Goal: Transaction & Acquisition: Purchase product/service

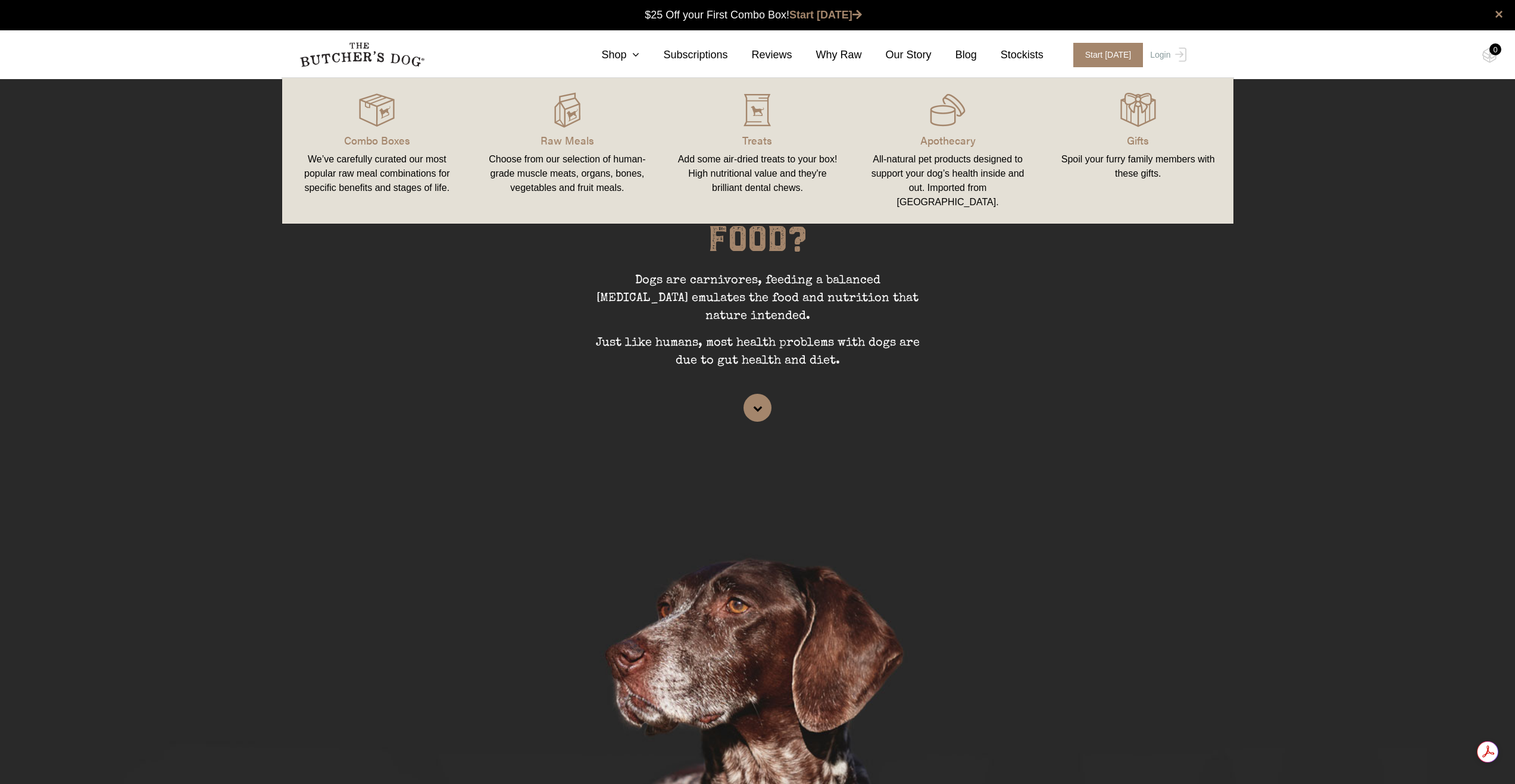
click at [572, 131] on link "Raw Meals Choose from our selection of human-grade muscle meats, organs, bones,…" at bounding box center [567, 151] width 191 height 122
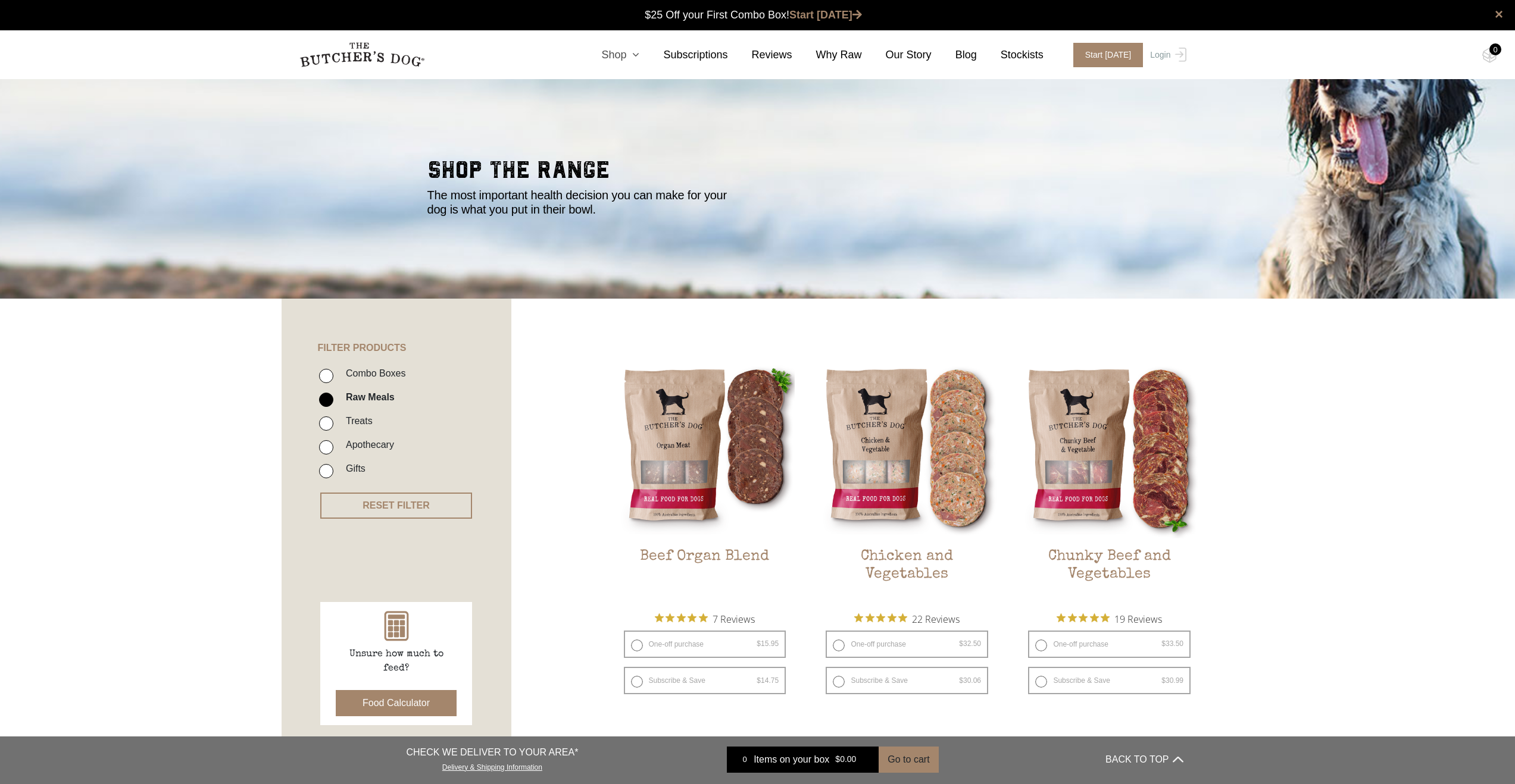
click at [620, 56] on link "Shop" at bounding box center [608, 55] width 62 height 16
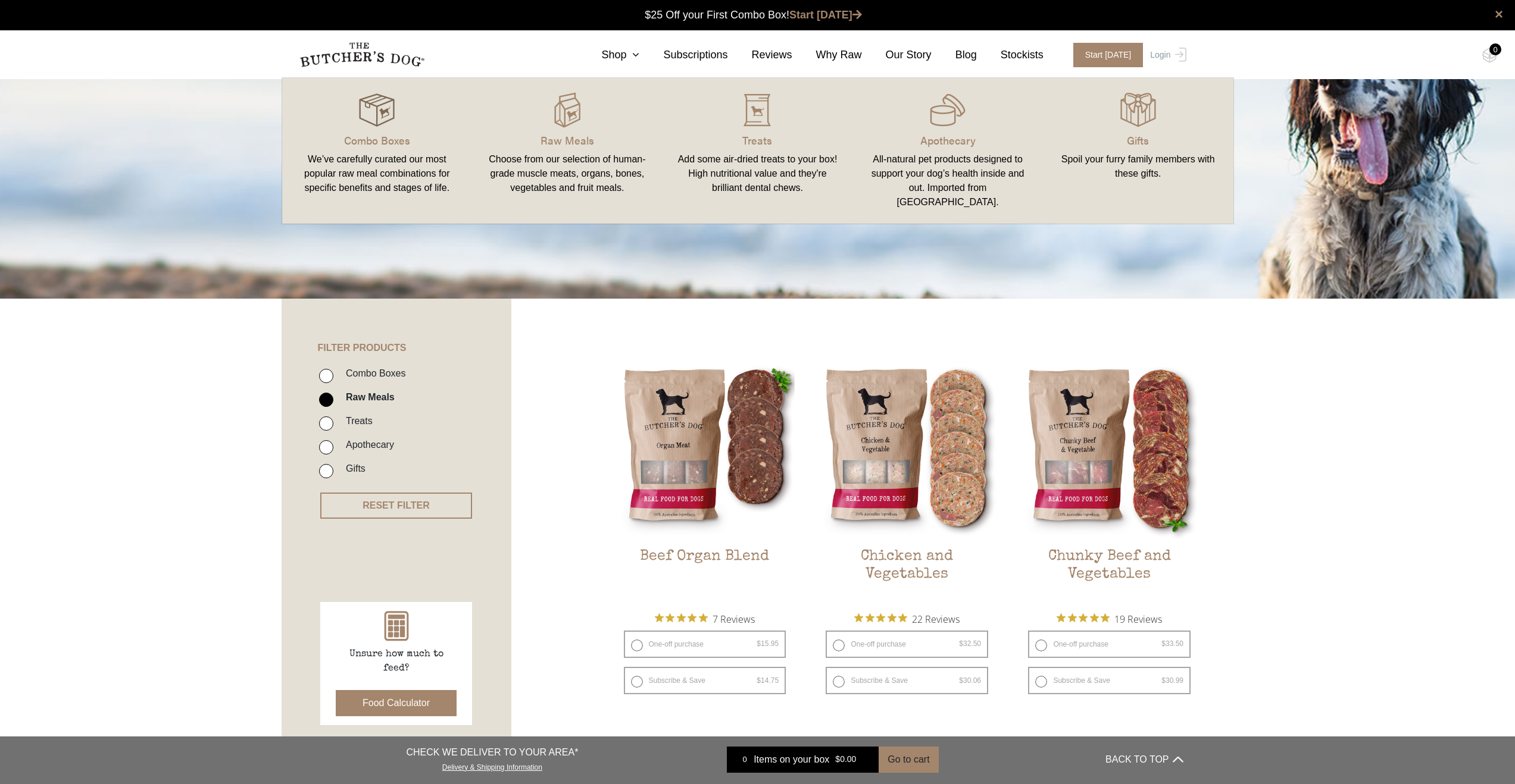
click at [379, 124] on img at bounding box center [377, 110] width 36 height 36
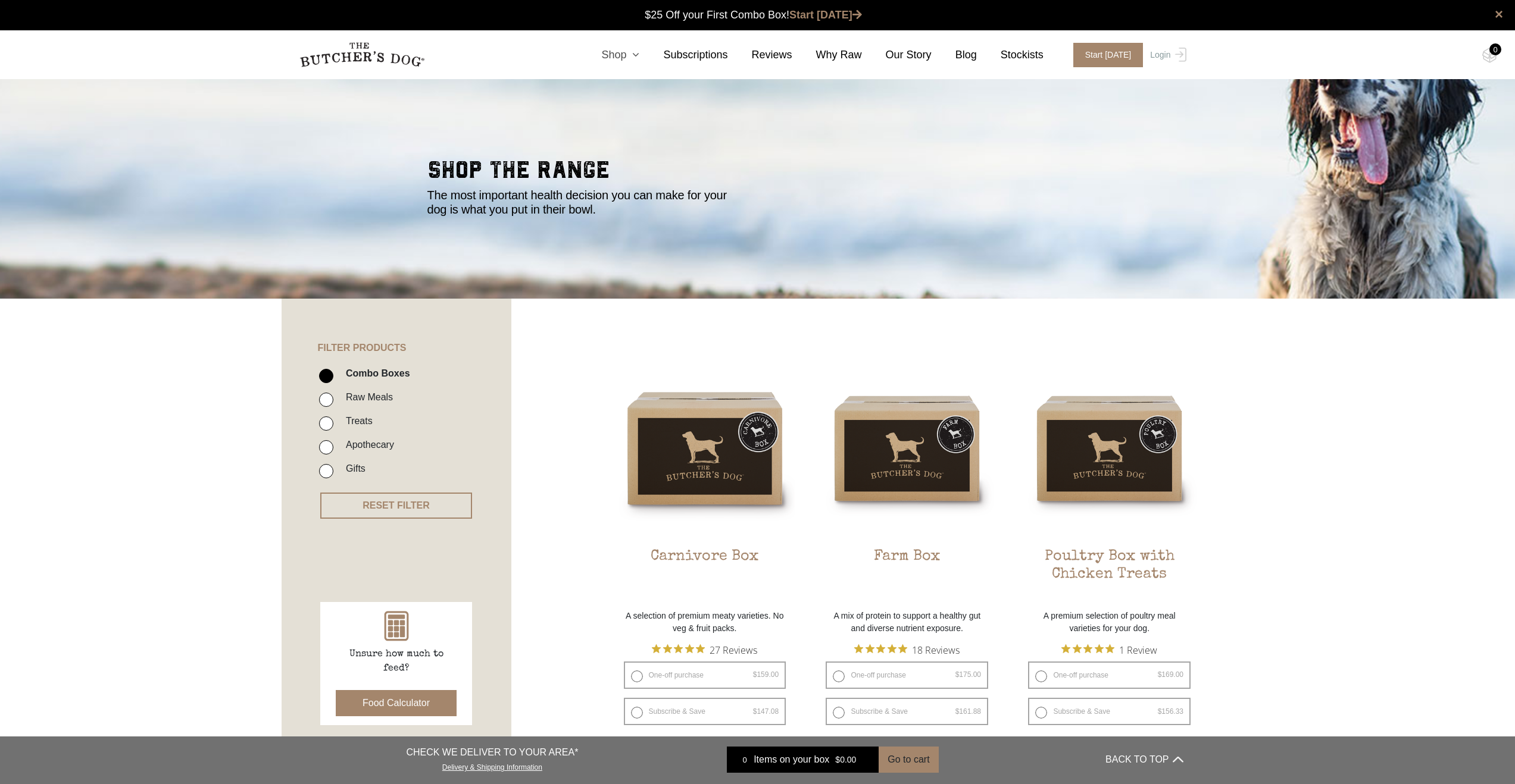
click at [639, 52] on icon at bounding box center [633, 54] width 13 height 11
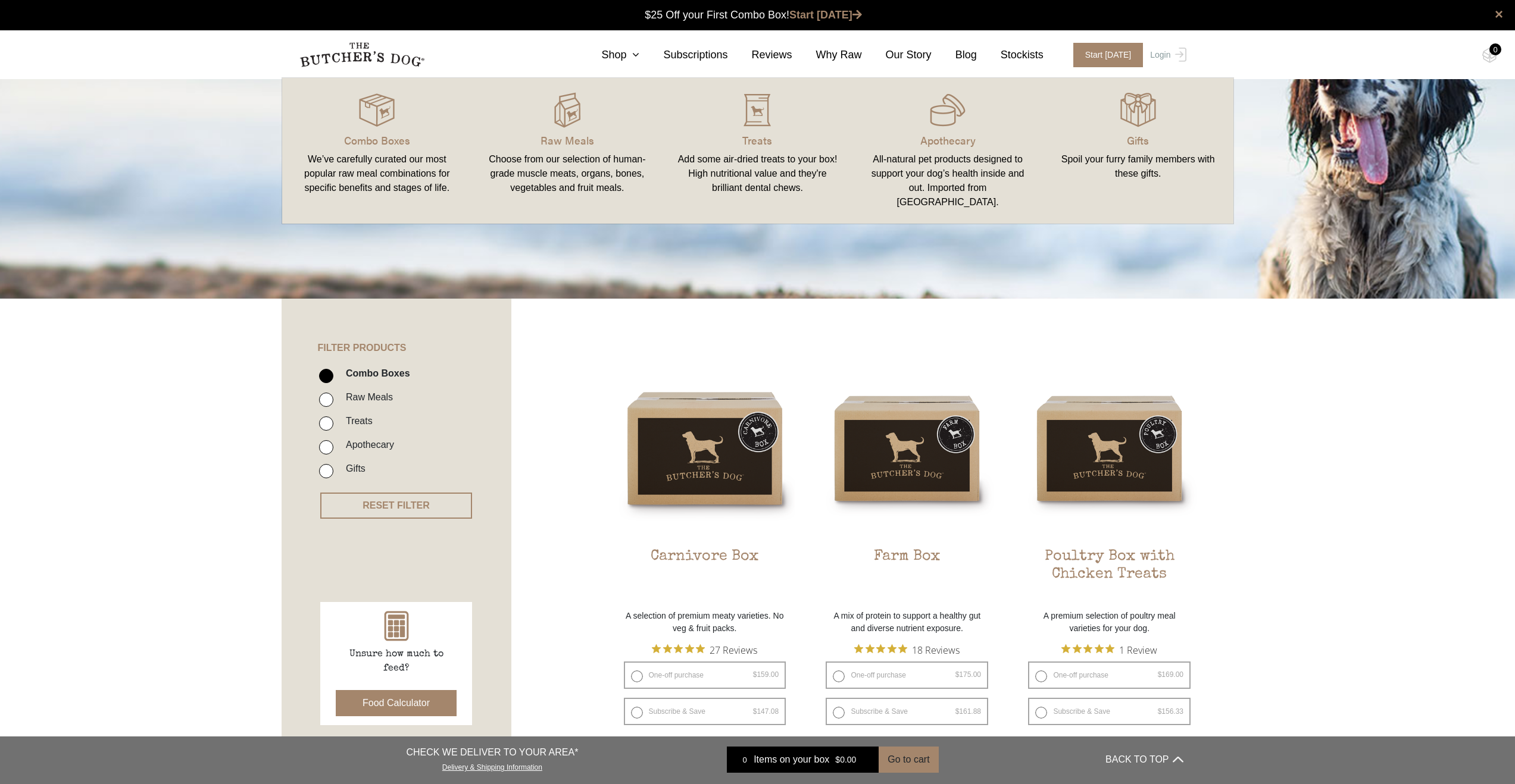
click at [595, 150] on link "Raw Meals Choose from our selection of human-grade muscle meats, organs, bones,…" at bounding box center [567, 151] width 191 height 122
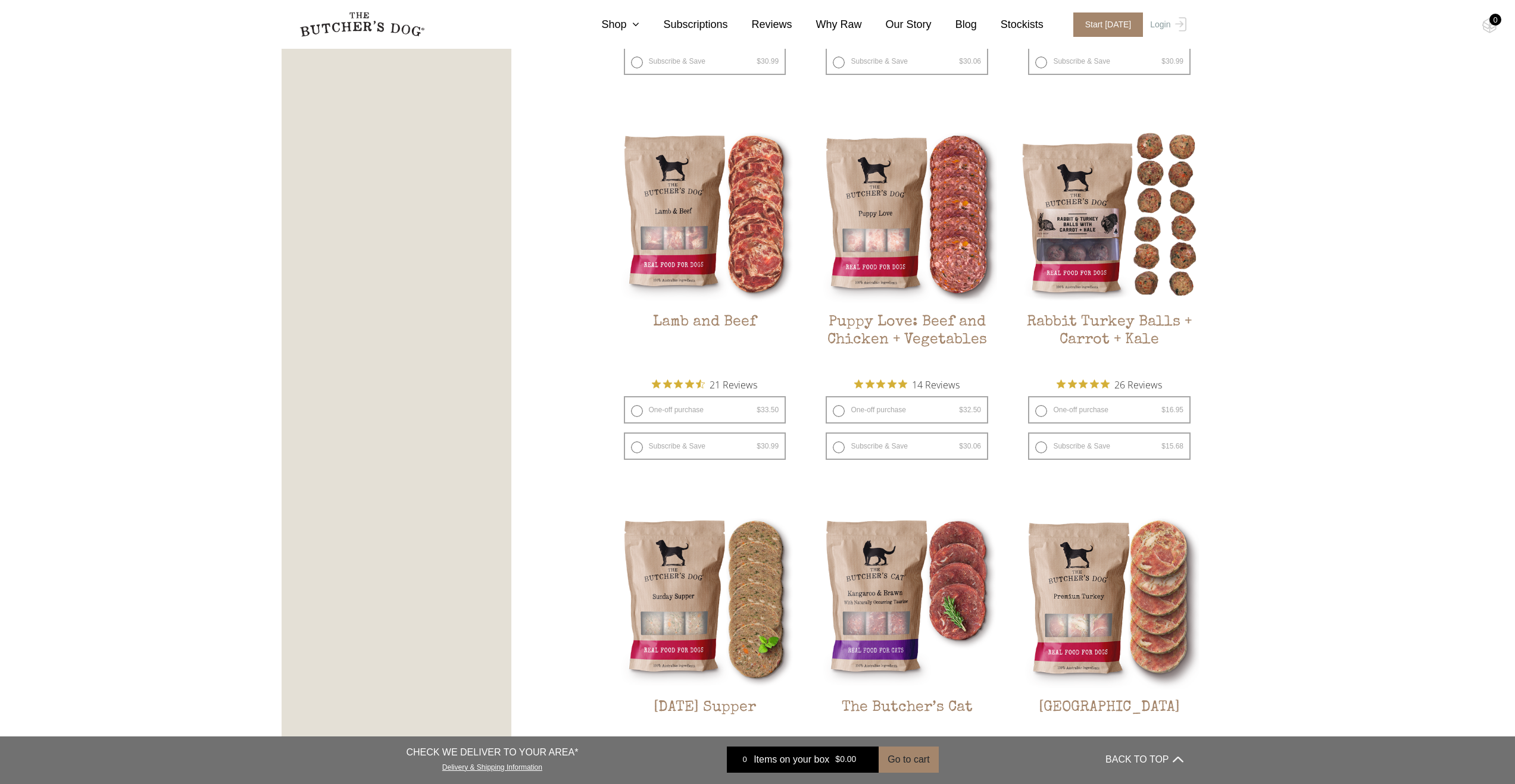
scroll to position [1131, 0]
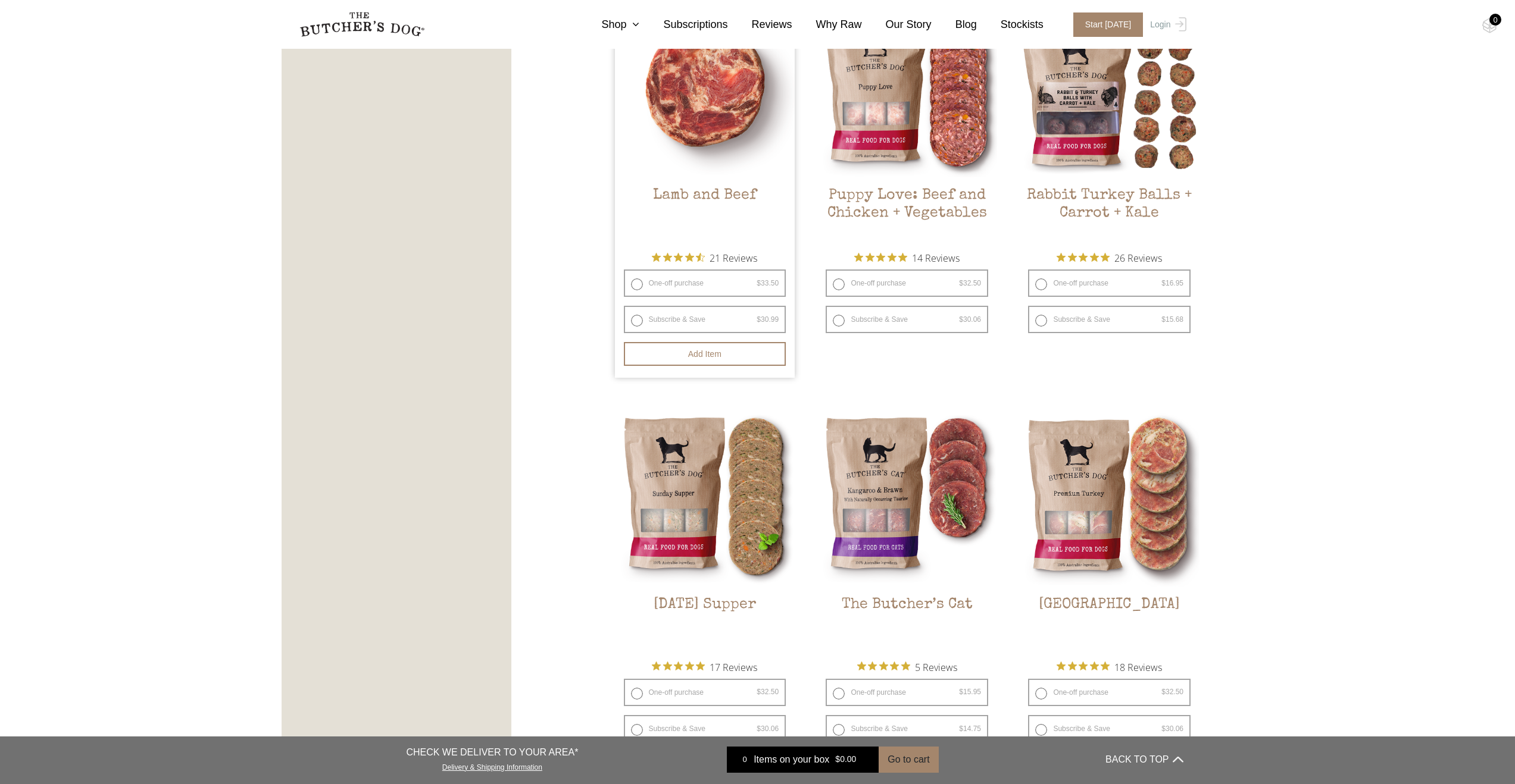
click at [724, 171] on img at bounding box center [705, 88] width 180 height 180
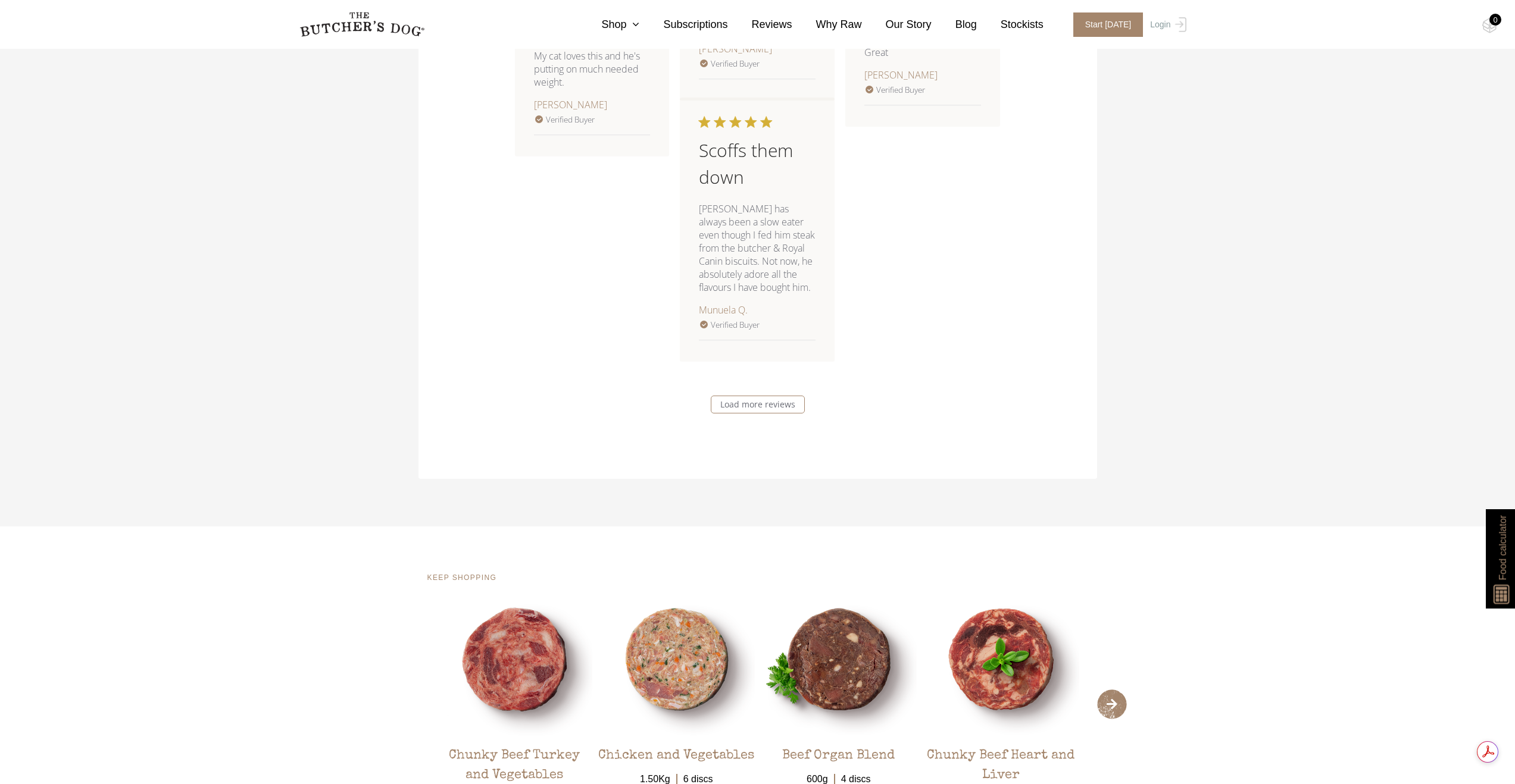
scroll to position [2305, 0]
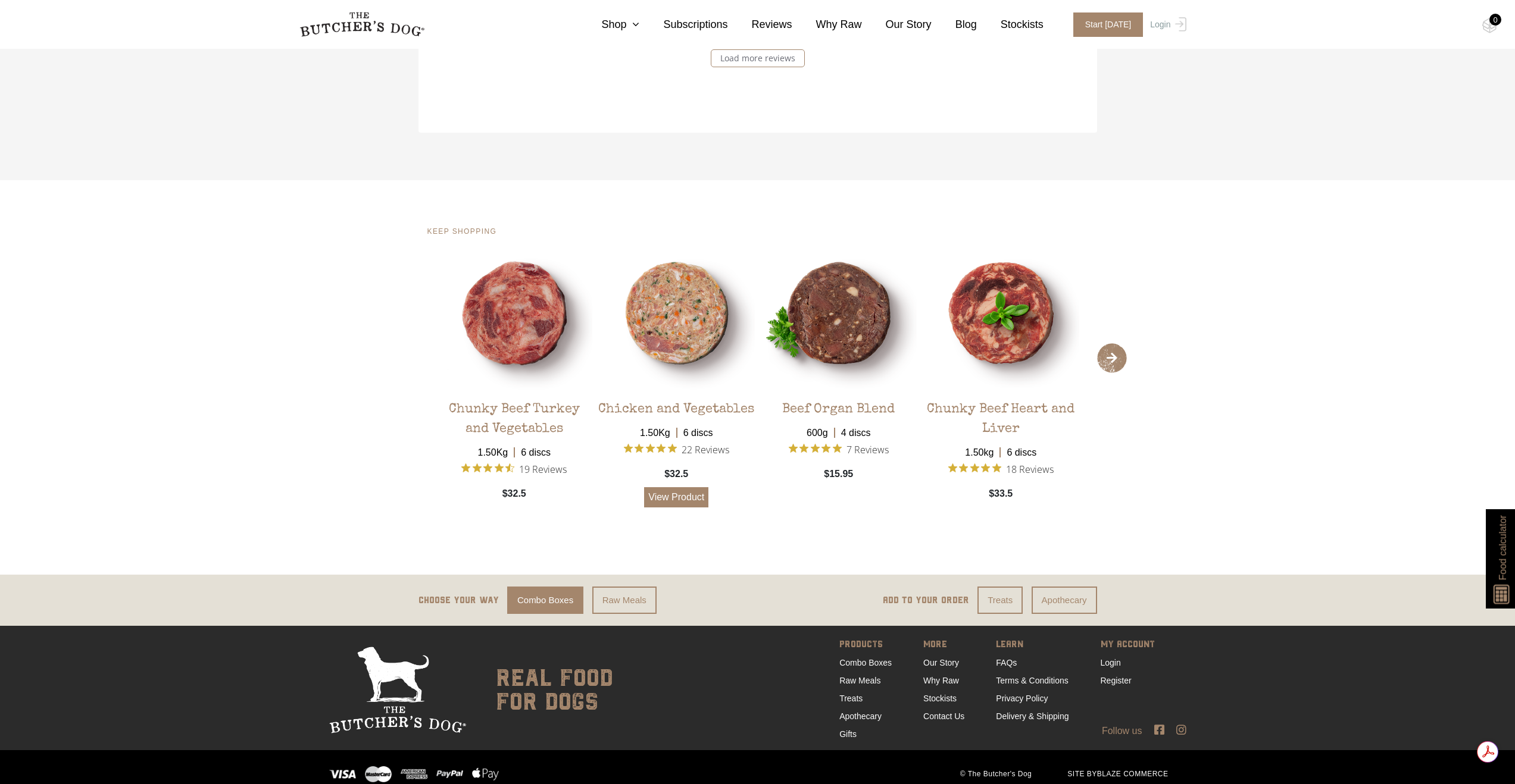
click at [696, 506] on link "View Product" at bounding box center [677, 498] width 64 height 21
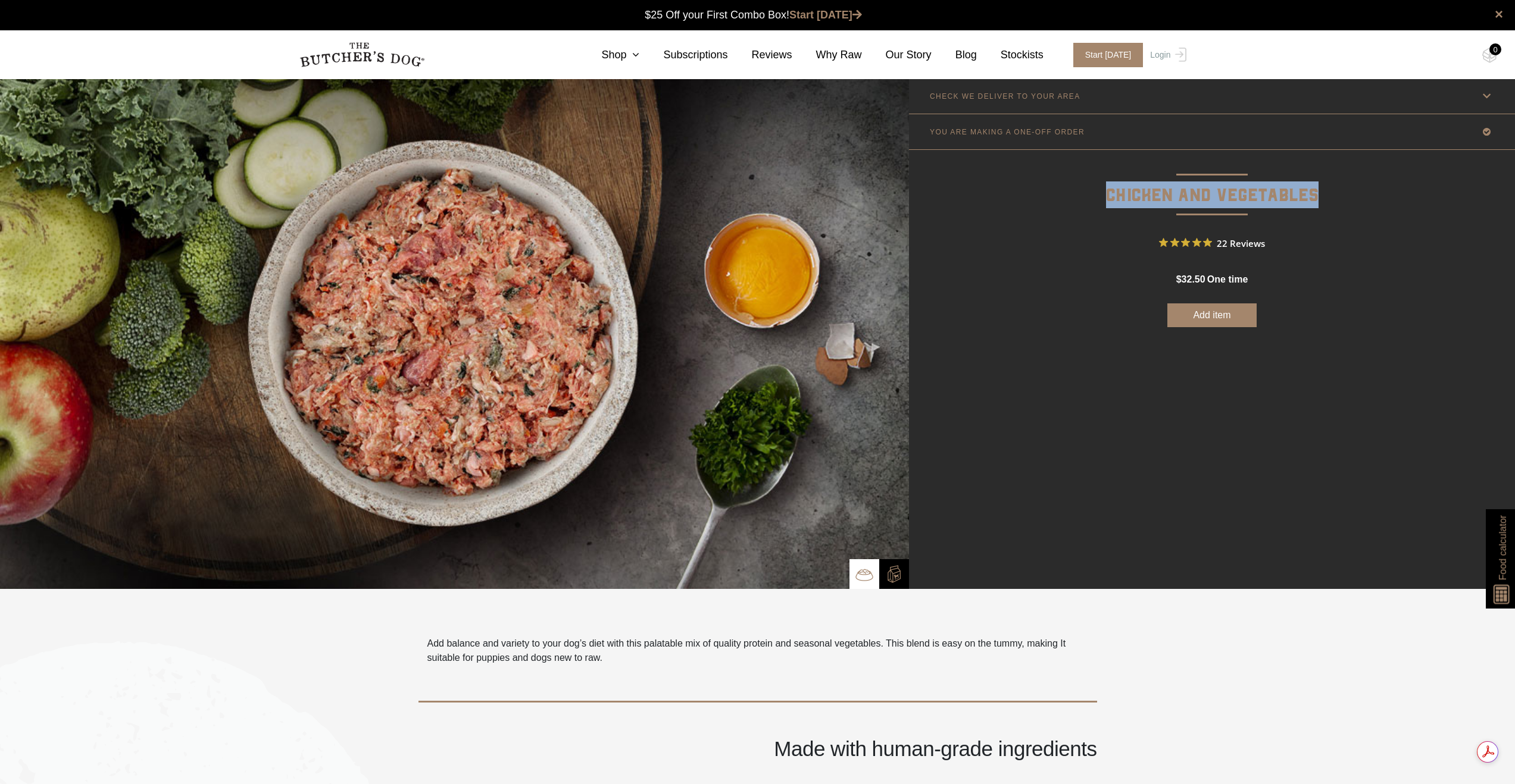
drag, startPoint x: 1332, startPoint y: 196, endPoint x: 1083, endPoint y: 198, distance: 249.0
click at [1083, 198] on p "Chicken and Vegetables" at bounding box center [1212, 180] width 606 height 60
drag, startPoint x: 1478, startPoint y: 226, endPoint x: 1481, endPoint y: 234, distance: 8.5
click at [1481, 234] on form "Good news! We deliver to your area Check Availability At 2251 Check Postcode TR…" at bounding box center [1212, 221] width 606 height 213
